Goal: Task Accomplishment & Management: Manage account settings

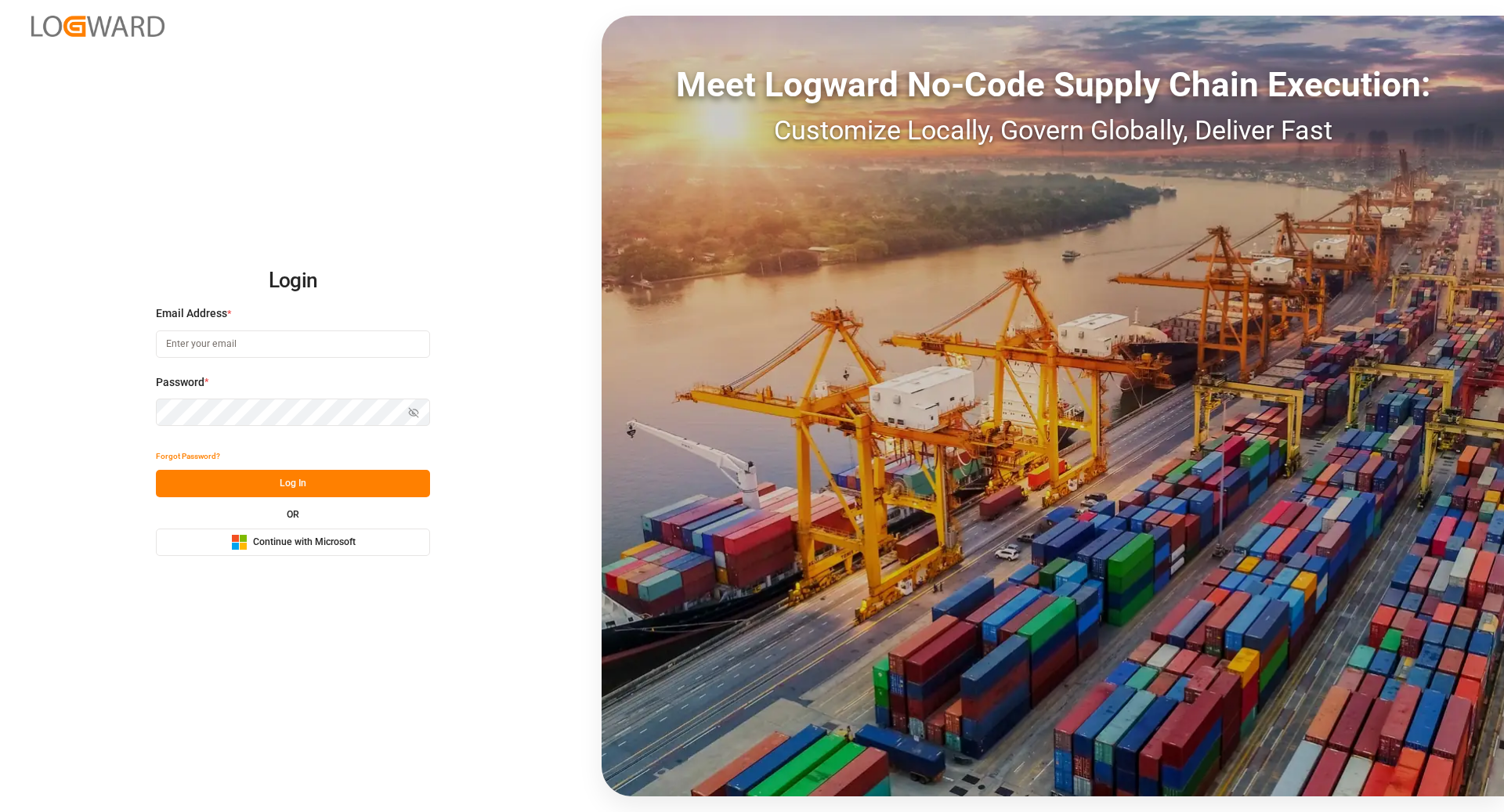
click at [354, 550] on div "Microsoft Logo Continue with Microsoft" at bounding box center [293, 542] width 124 height 17
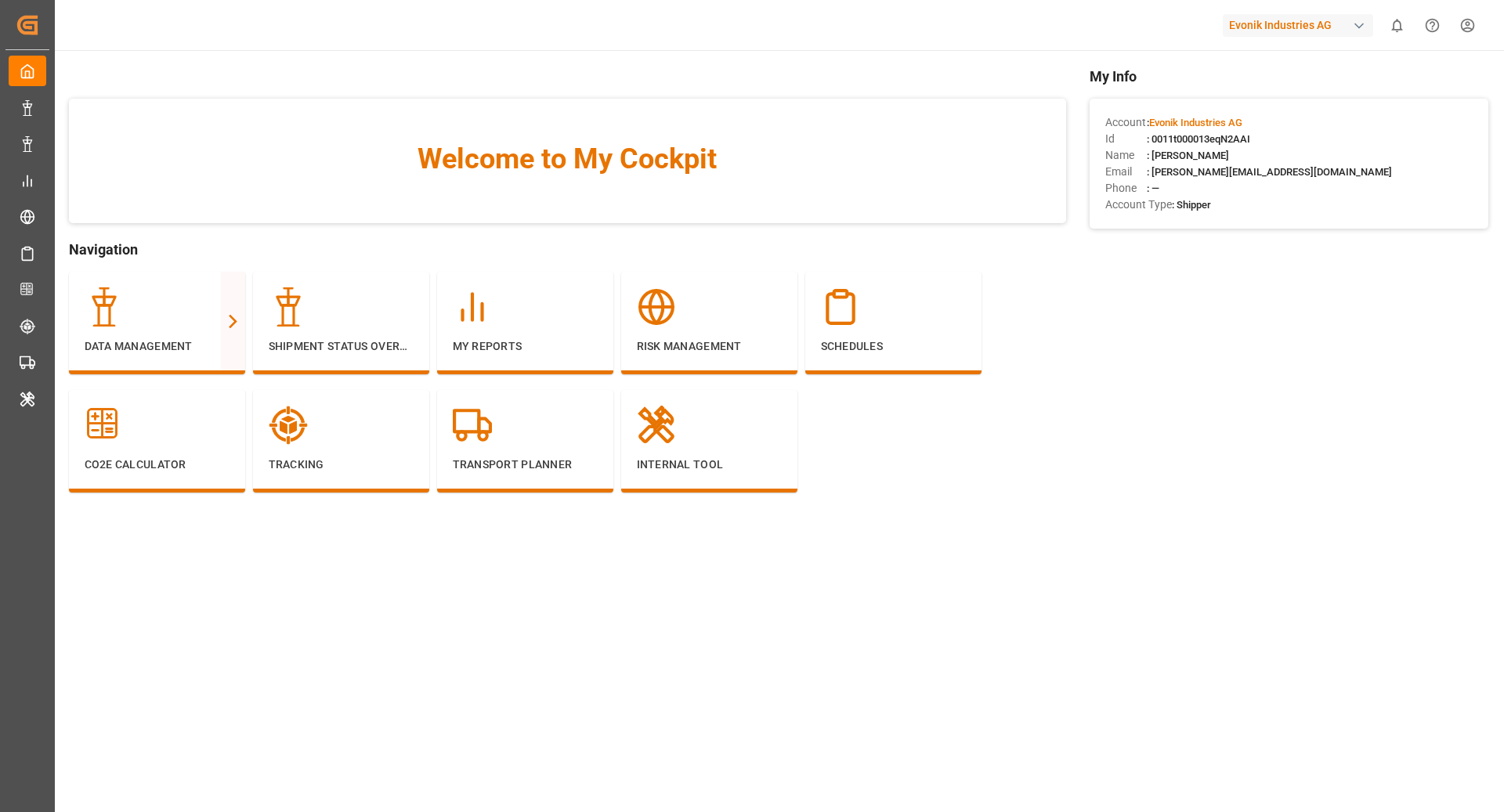
click at [1315, 35] on div "Evonik Industries AG" at bounding box center [1297, 25] width 151 height 23
type input "compo"
click at [1350, 101] on div "[PERSON_NAME] Expert" at bounding box center [1301, 104] width 267 height 32
